Goal: Complete application form

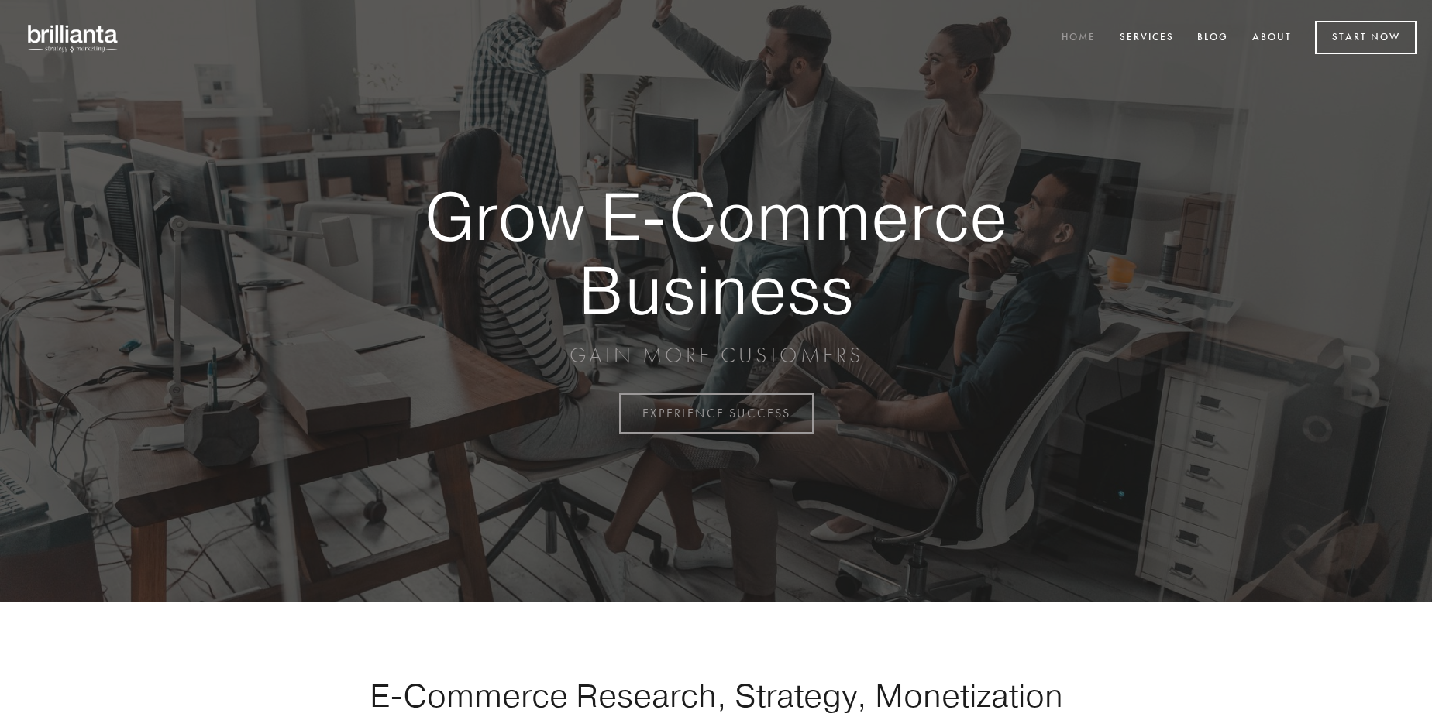
scroll to position [4061, 0]
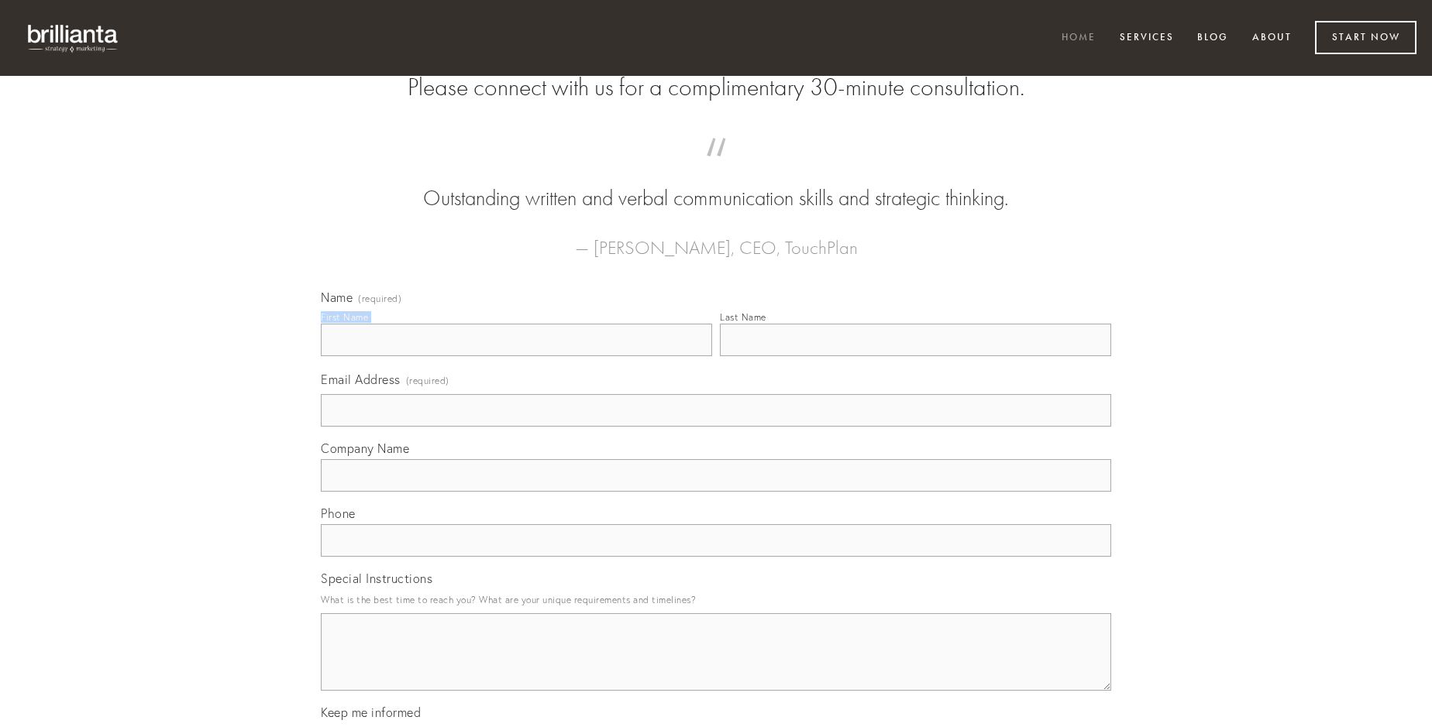
type input "[PERSON_NAME] DVM"
click at [915, 356] on input "Last Name" at bounding box center [915, 340] width 391 height 33
type input "[PERSON_NAME] DVM"
click at [716, 427] on input "Email Address (required)" at bounding box center [716, 410] width 790 height 33
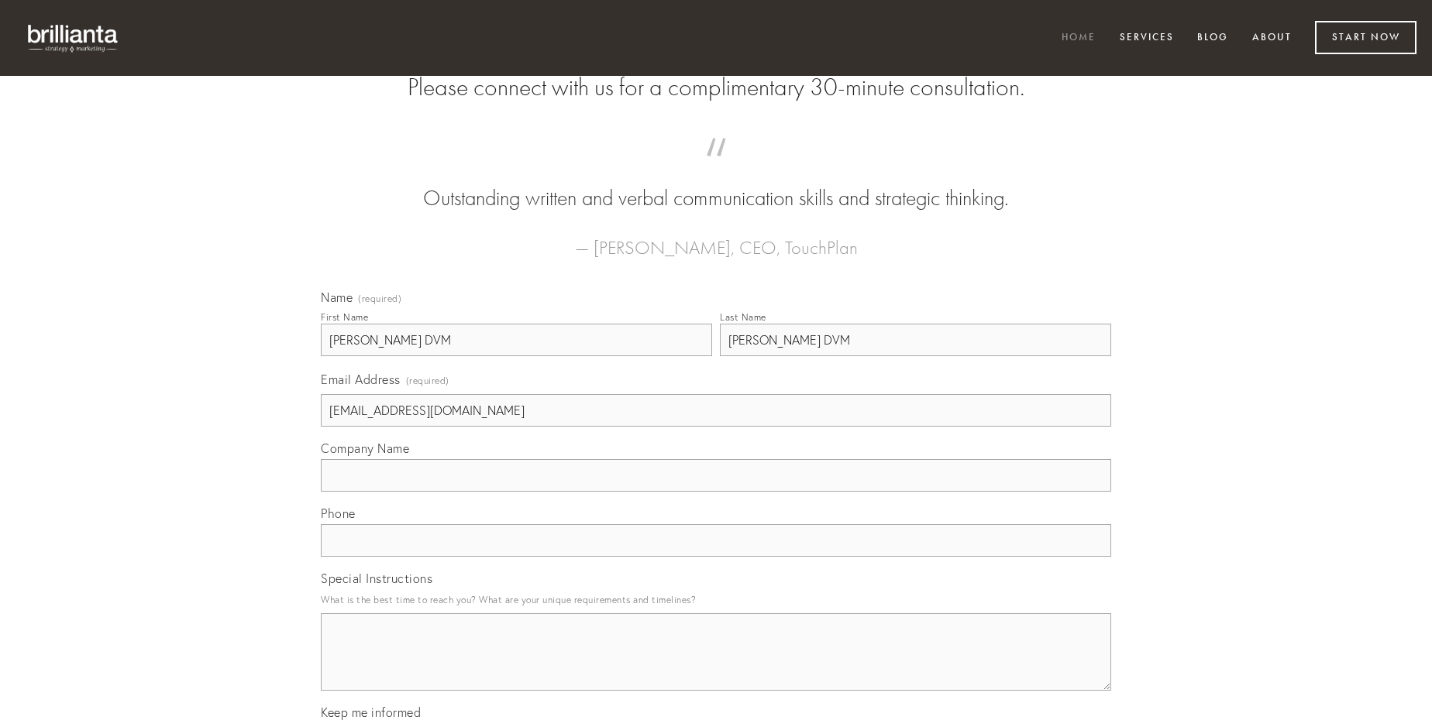
type input "[EMAIL_ADDRESS][DOMAIN_NAME]"
click at [716, 492] on input "Company Name" at bounding box center [716, 475] width 790 height 33
type input "vigor"
click at [716, 557] on input "text" at bounding box center [716, 541] width 790 height 33
click at [716, 666] on textarea "Special Instructions" at bounding box center [716, 652] width 790 height 77
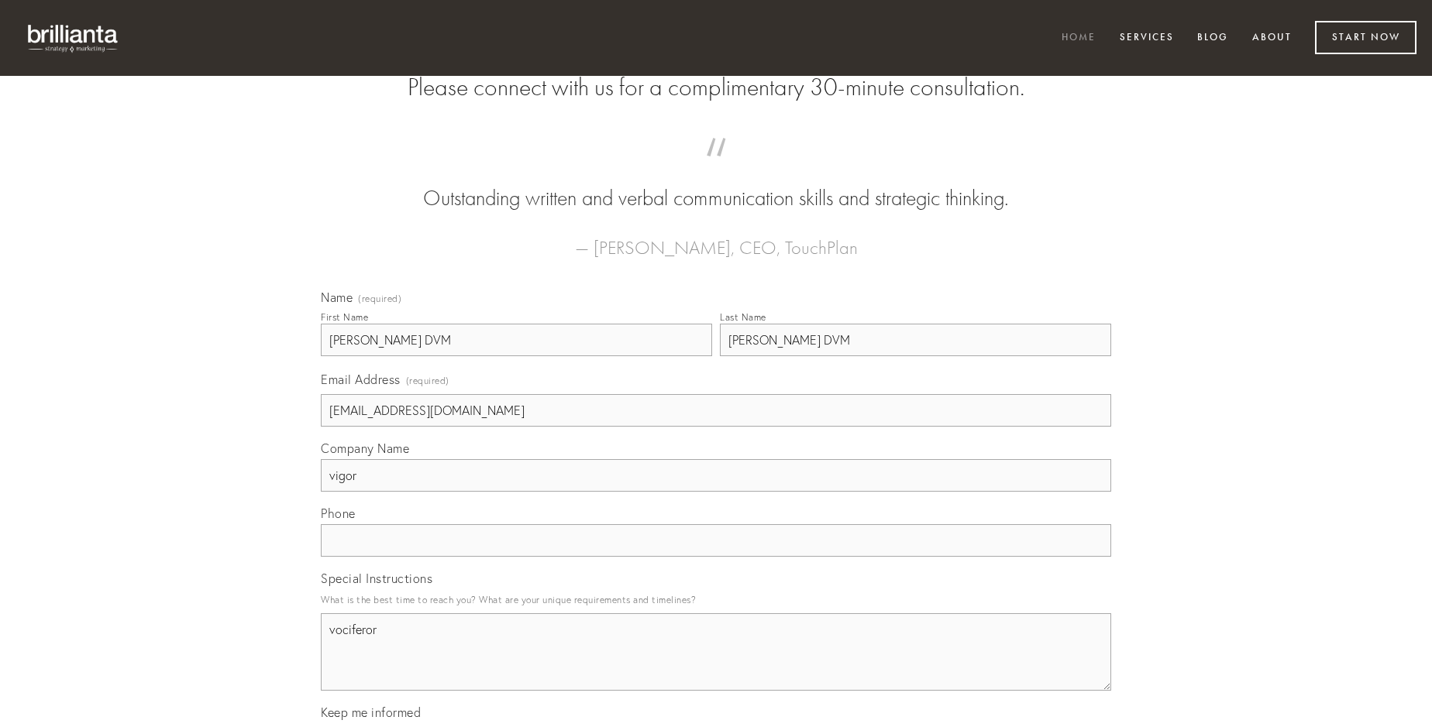
type textarea "vociferor"
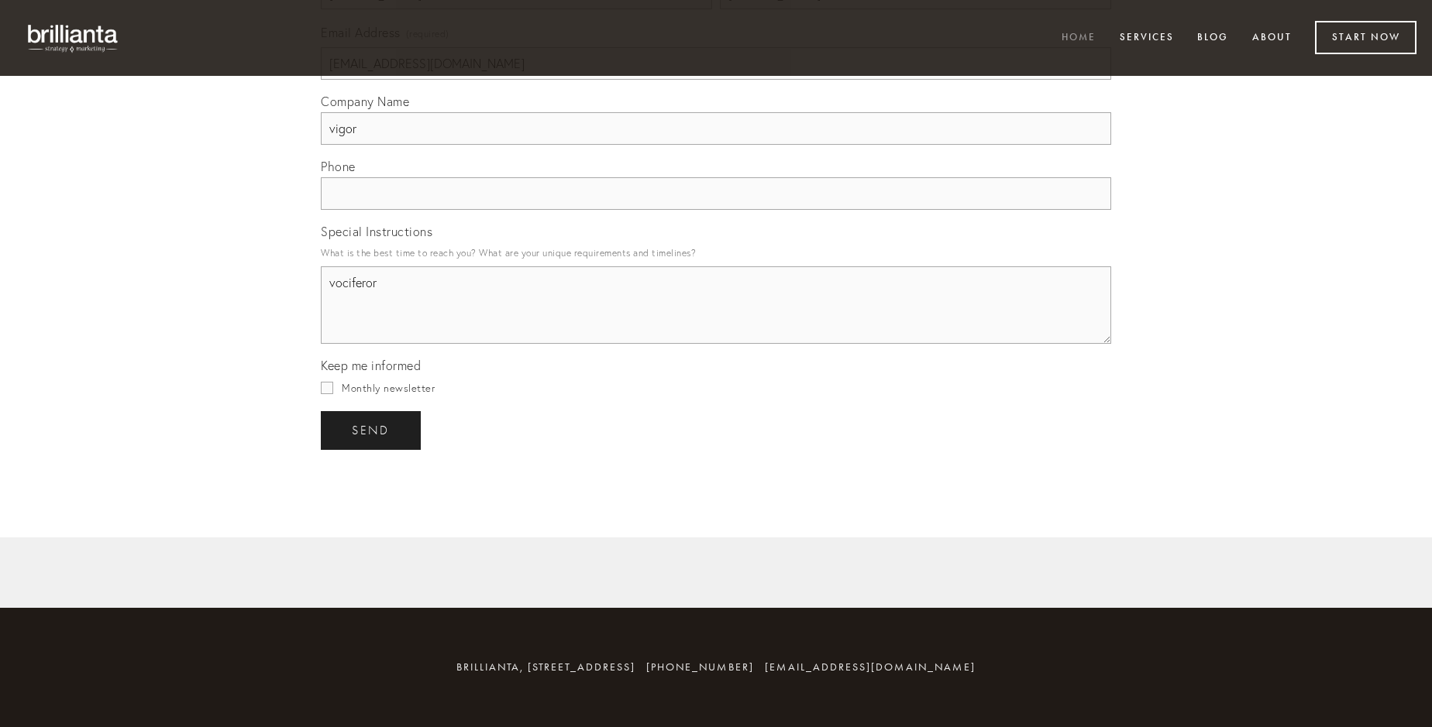
click at [372, 430] on span "send" at bounding box center [371, 431] width 38 height 14
